Goal: Task Accomplishment & Management: Manage account settings

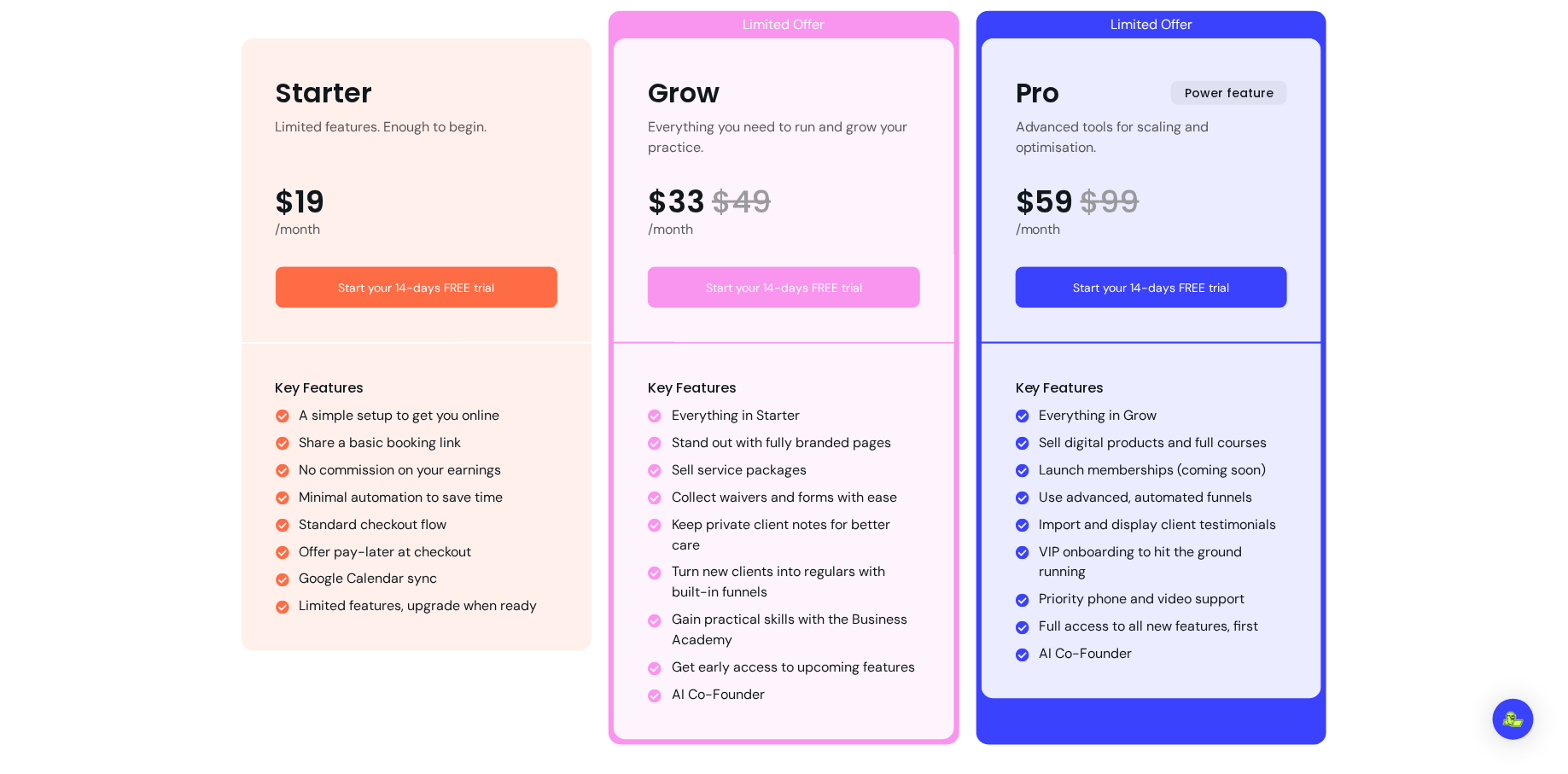
scroll to position [991, 0]
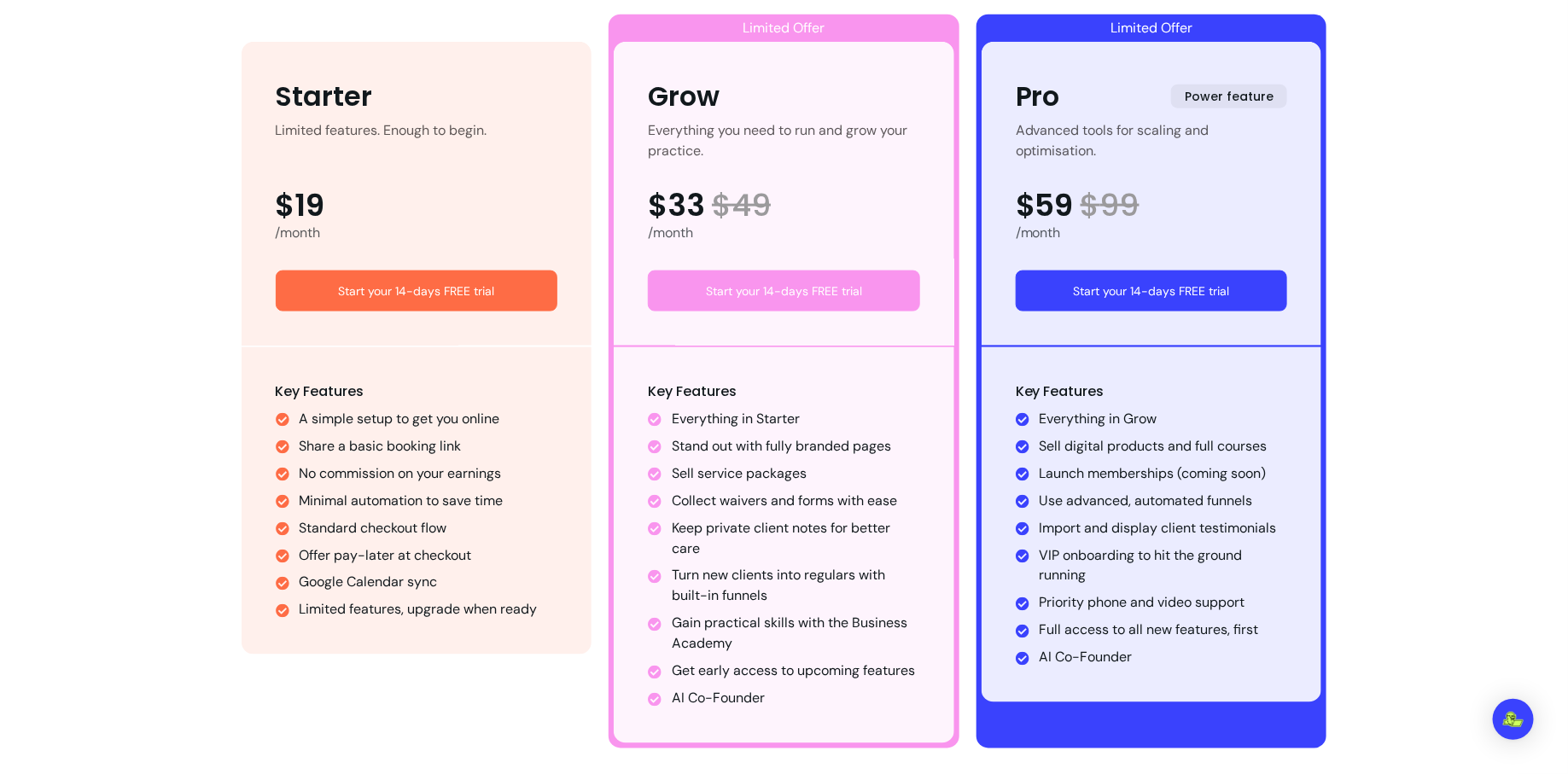
click at [524, 278] on link "Start your 14-days FREE trial" at bounding box center [416, 291] width 283 height 41
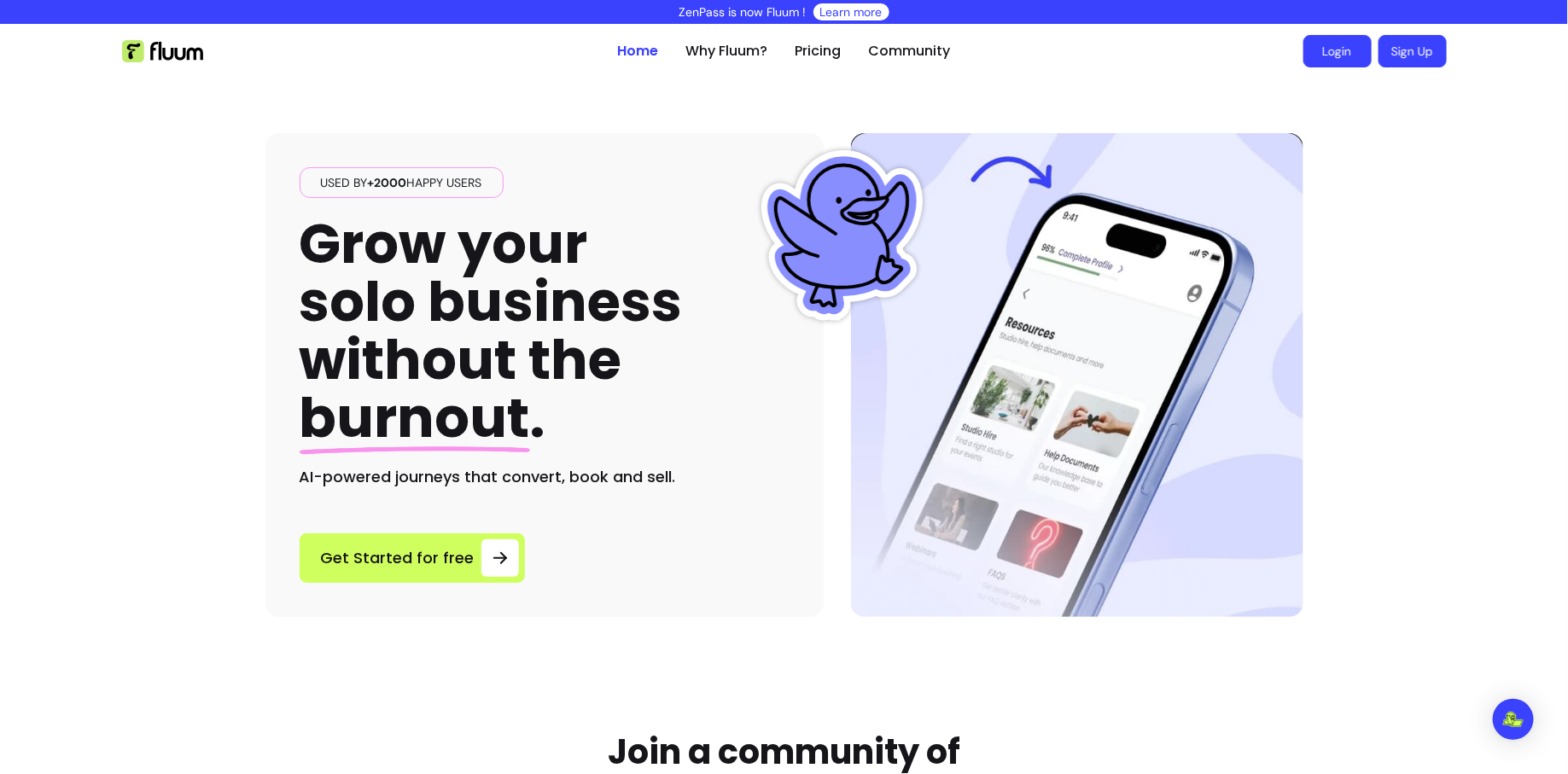
click at [1349, 45] on link "Login" at bounding box center [1337, 51] width 69 height 33
